Goal: Task Accomplishment & Management: Use online tool/utility

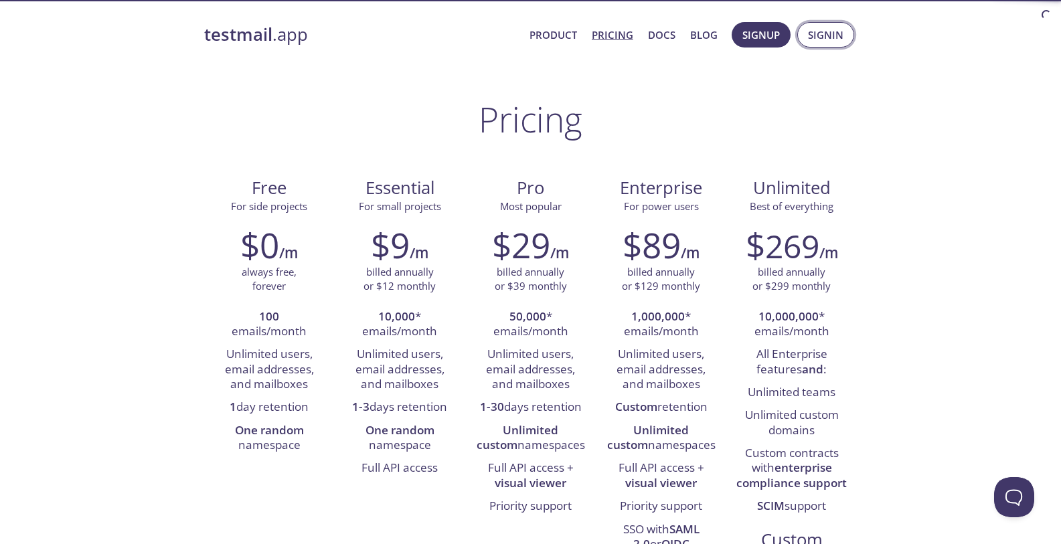
click at [814, 31] on span "Signin" at bounding box center [825, 34] width 35 height 17
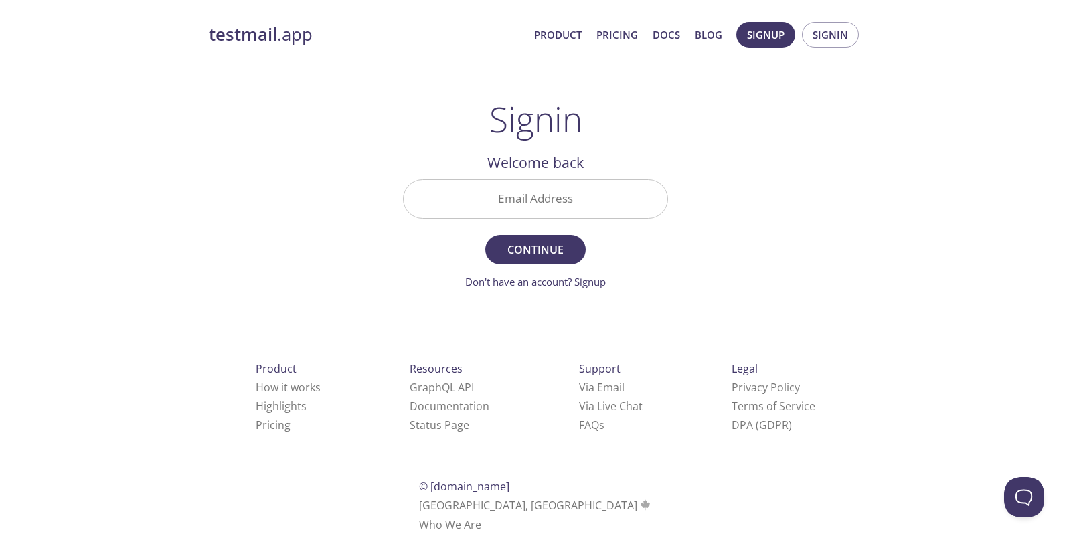
click at [558, 183] on input "Email Address" at bounding box center [536, 199] width 264 height 38
click at [742, 192] on div "testmail .app Product Pricing Docs Blog Signup Signin Signin Welcome back Email…" at bounding box center [536, 292] width 686 height 558
click at [549, 195] on input "Email Address" at bounding box center [536, 199] width 264 height 38
click at [811, 192] on div "testmail .app Product Pricing Docs Blog Signup Signin Signin Welcome back Email…" at bounding box center [536, 292] width 686 height 558
click at [542, 190] on input "Email Address" at bounding box center [536, 199] width 264 height 38
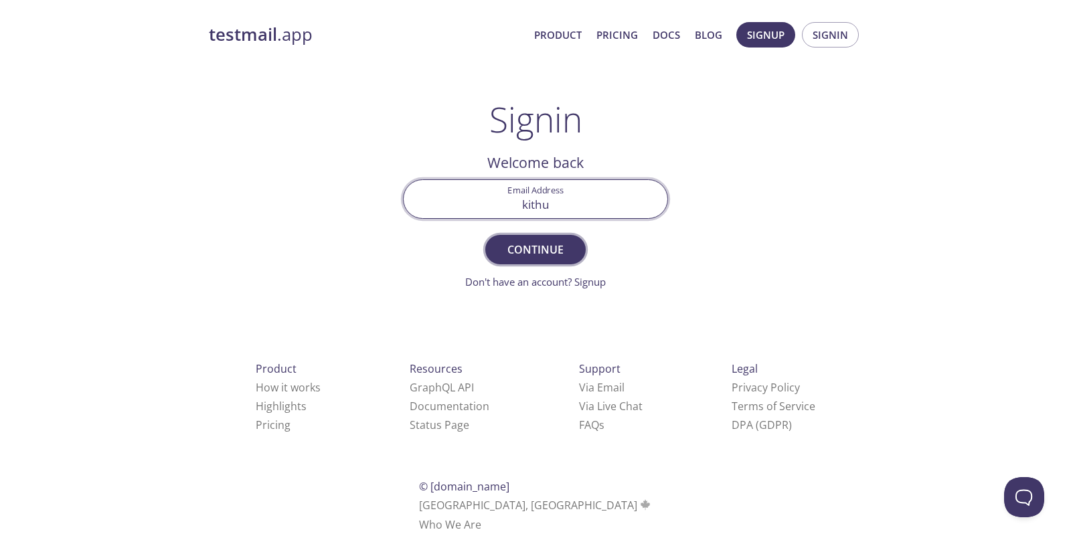
type input "kithu465@gmail.com"
click at [532, 251] on span "Continue" at bounding box center [535, 249] width 71 height 19
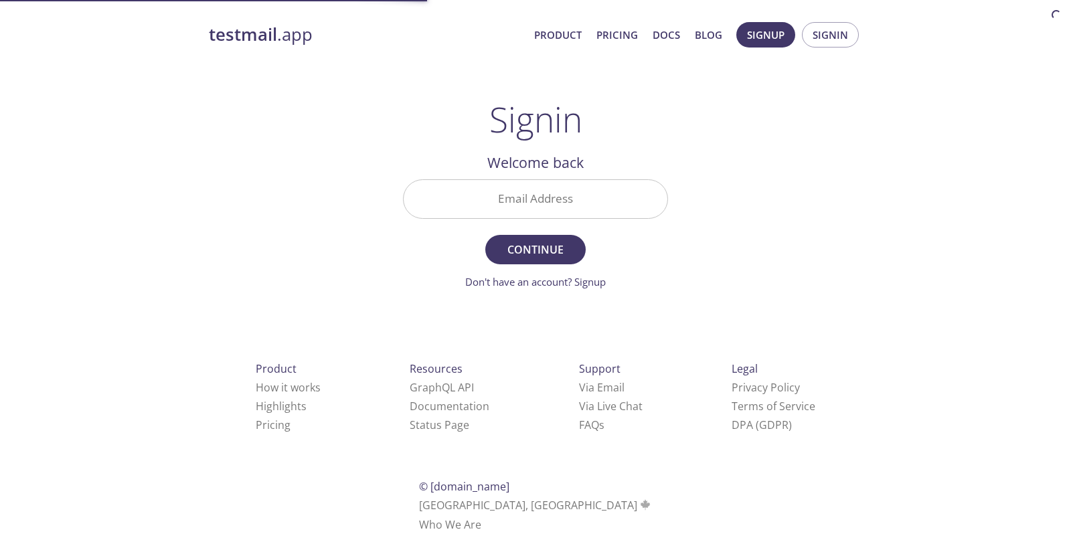
click at [546, 208] on input "Email Address" at bounding box center [536, 199] width 264 height 38
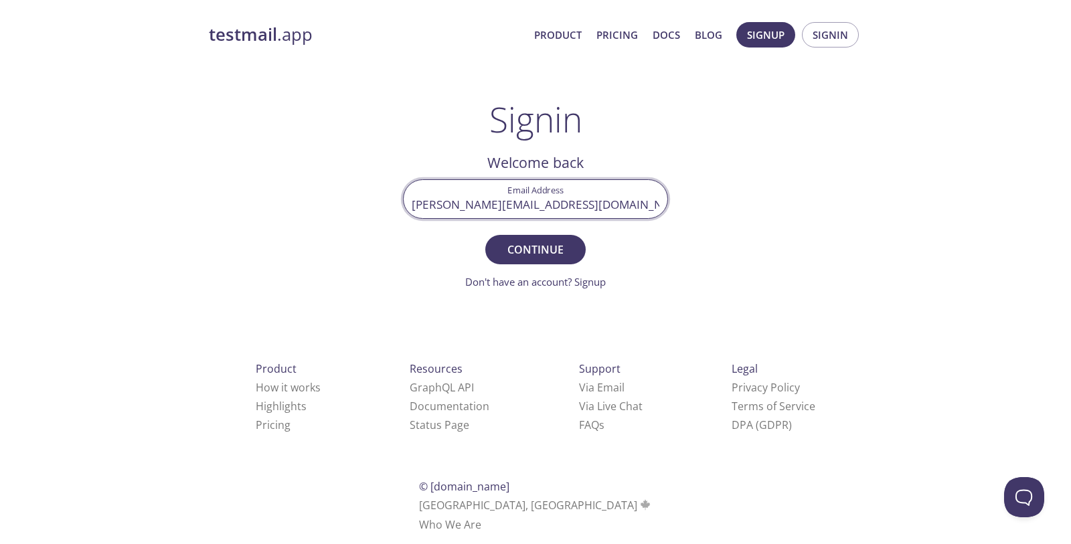
type input "[PERSON_NAME][EMAIL_ADDRESS][DOMAIN_NAME]"
click at [485, 235] on button "Continue" at bounding box center [535, 249] width 100 height 29
click at [567, 191] on input "Signin Security Code" at bounding box center [536, 199] width 264 height 38
click at [802, 174] on div "testmail .app Product Pricing Docs Blog Signup Signin Signin Welcome back Email…" at bounding box center [536, 292] width 686 height 558
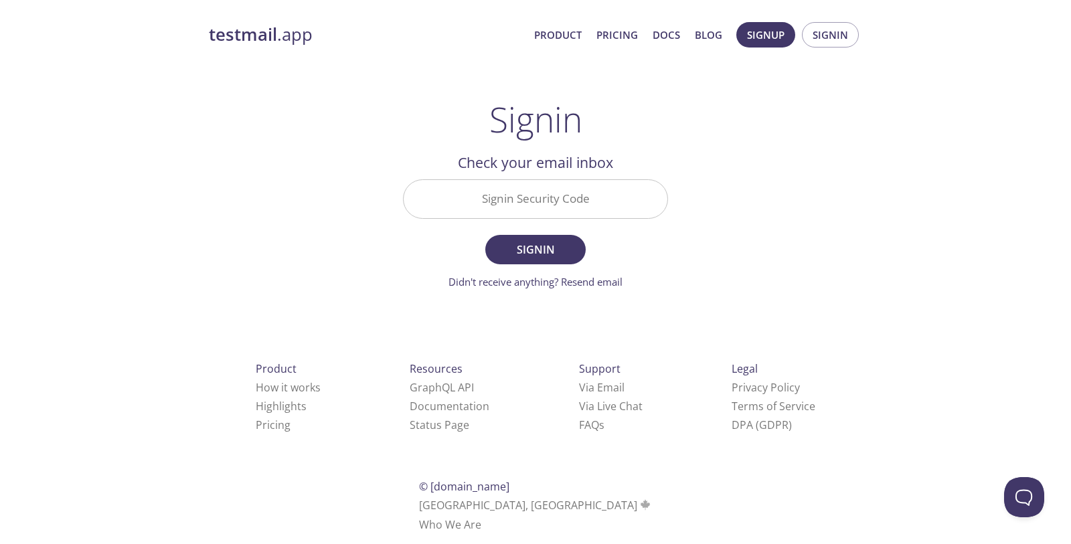
click at [592, 206] on input "Signin Security Code" at bounding box center [536, 199] width 264 height 38
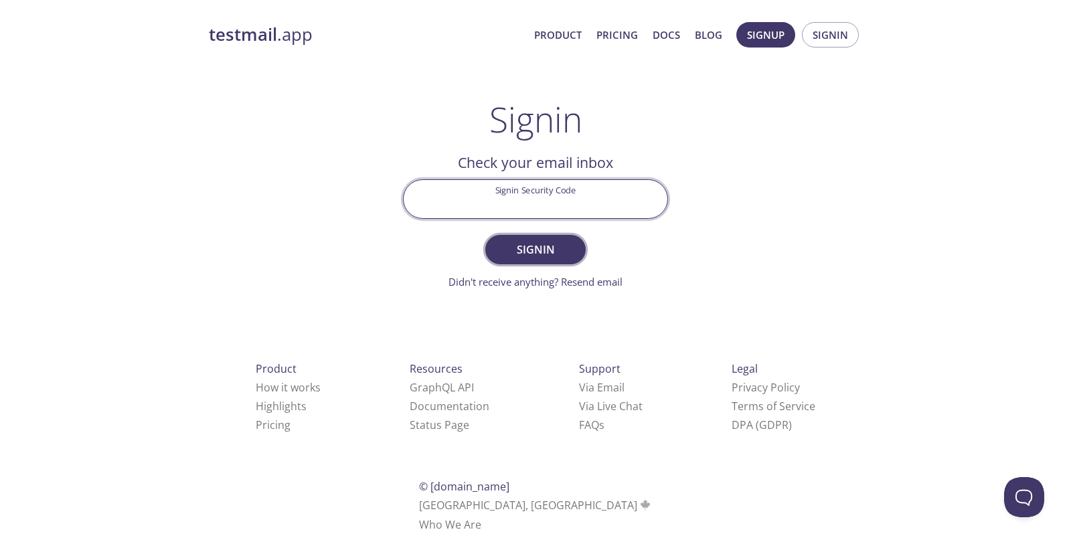
paste input "WLJ81EL"
type input "WLJ81EL"
click at [533, 251] on span "Signin" at bounding box center [535, 249] width 71 height 19
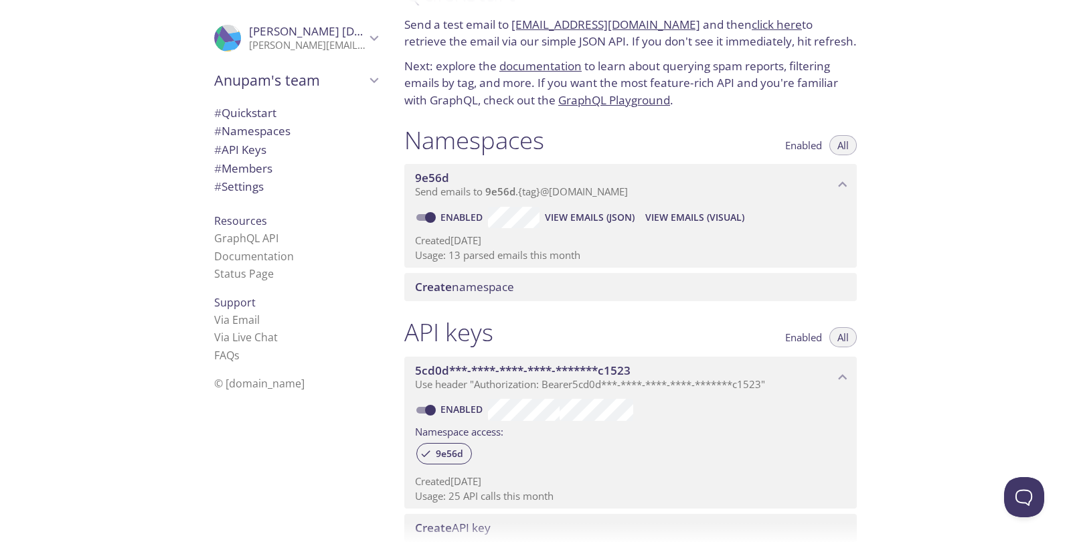
scroll to position [80, 0]
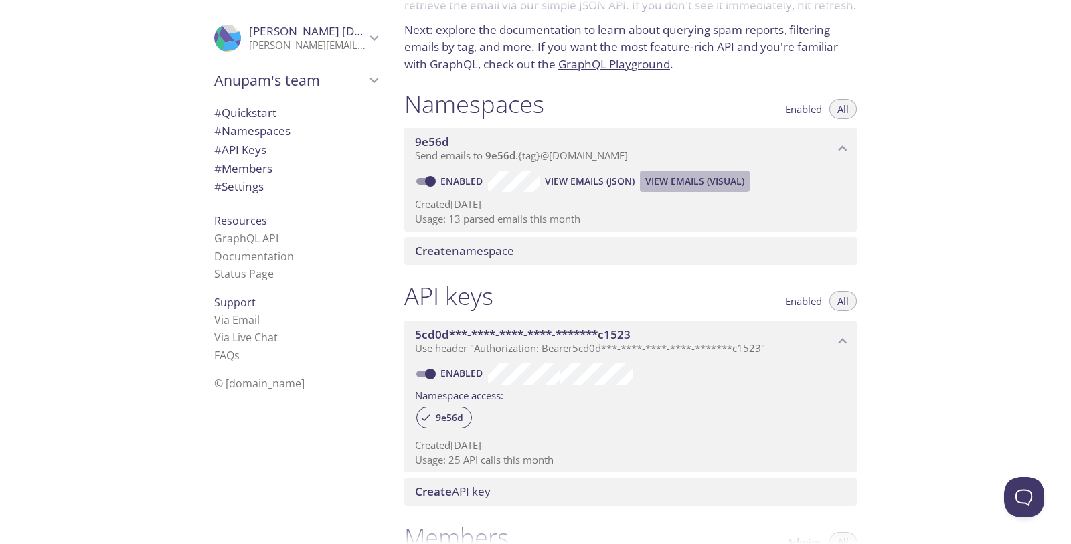
click at [675, 179] on span "View Emails (Visual)" at bounding box center [694, 181] width 99 height 16
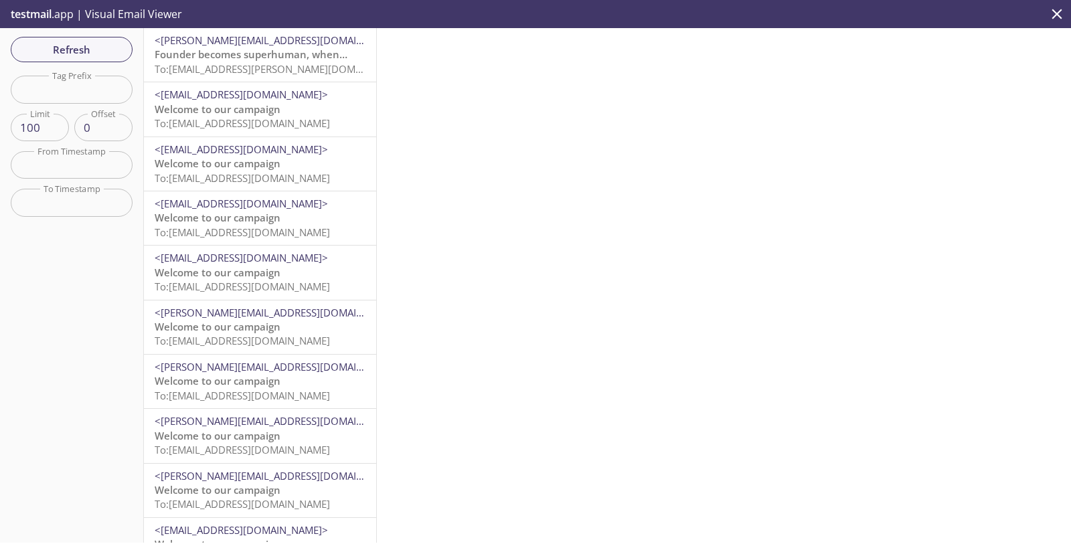
click at [301, 63] on span "To: [EMAIL_ADDRESS][PERSON_NAME][DOMAIN_NAME]" at bounding box center [281, 68] width 252 height 13
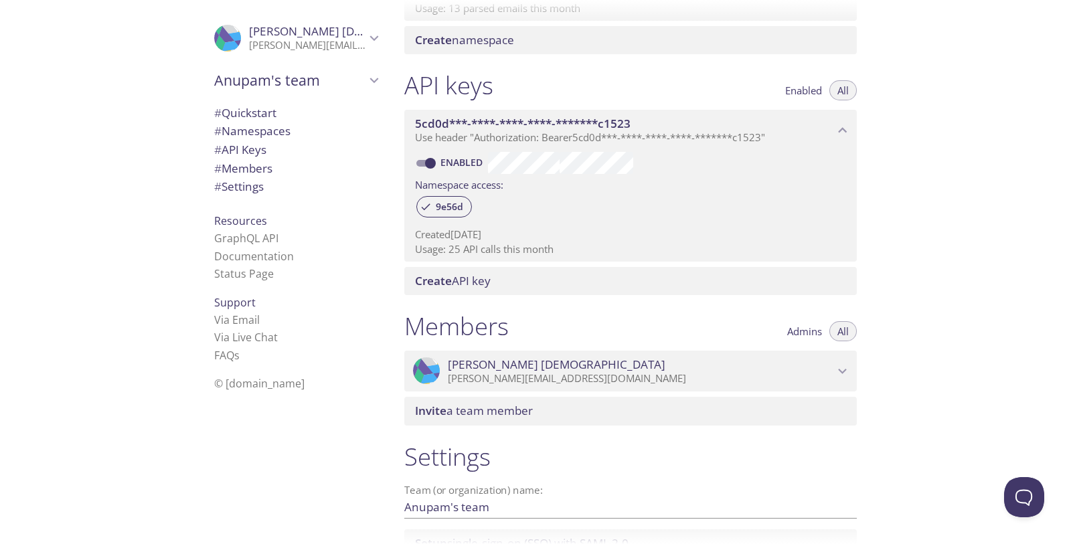
scroll to position [167, 0]
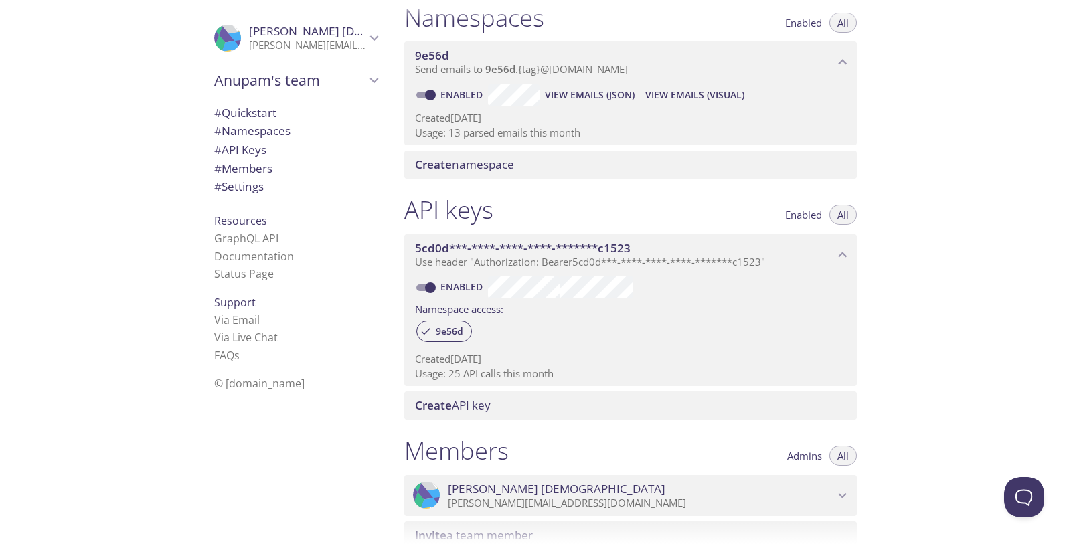
click at [675, 99] on span "View Emails (Visual)" at bounding box center [694, 95] width 99 height 16
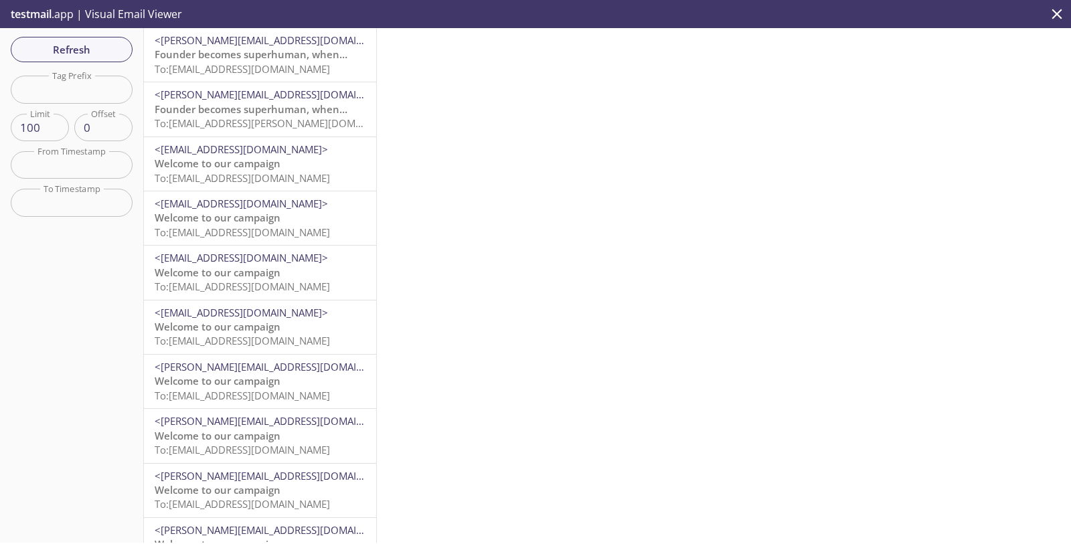
click at [315, 65] on span "To: [EMAIL_ADDRESS][DOMAIN_NAME]" at bounding box center [242, 68] width 175 height 13
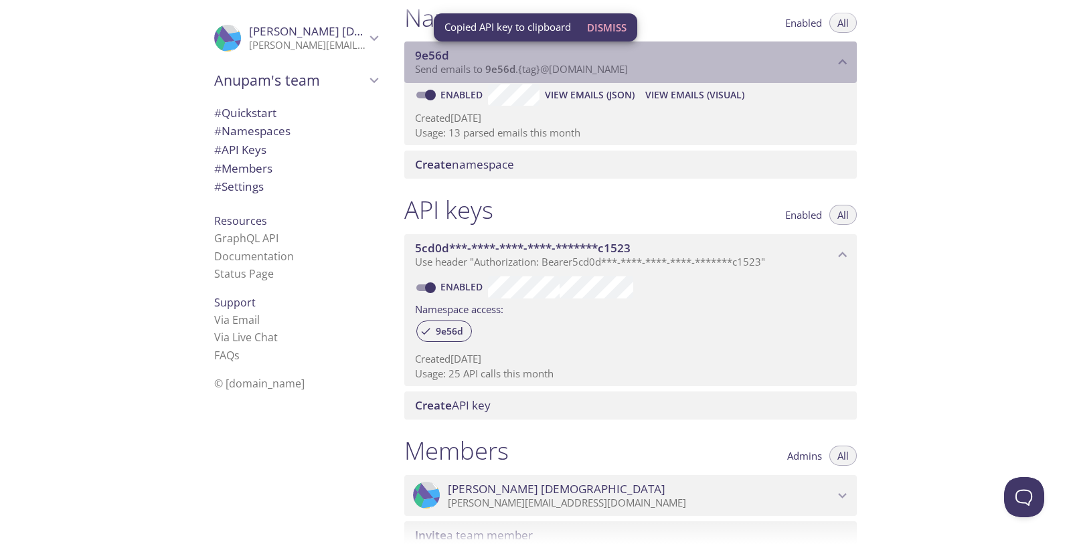
click at [445, 58] on span "9e56d" at bounding box center [432, 55] width 34 height 15
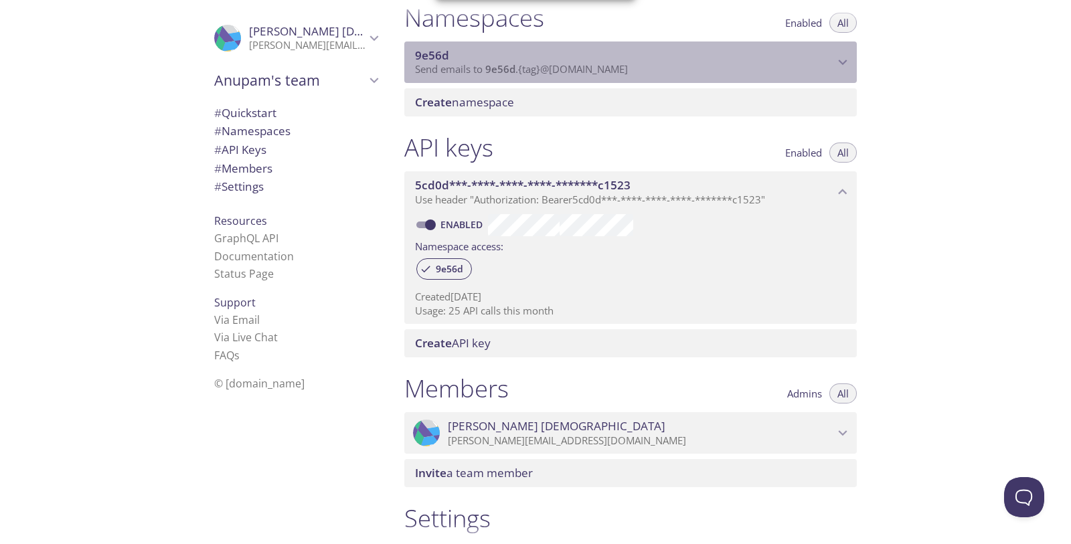
click at [468, 56] on span "9e56d" at bounding box center [624, 55] width 419 height 15
